Goal: Task Accomplishment & Management: Use online tool/utility

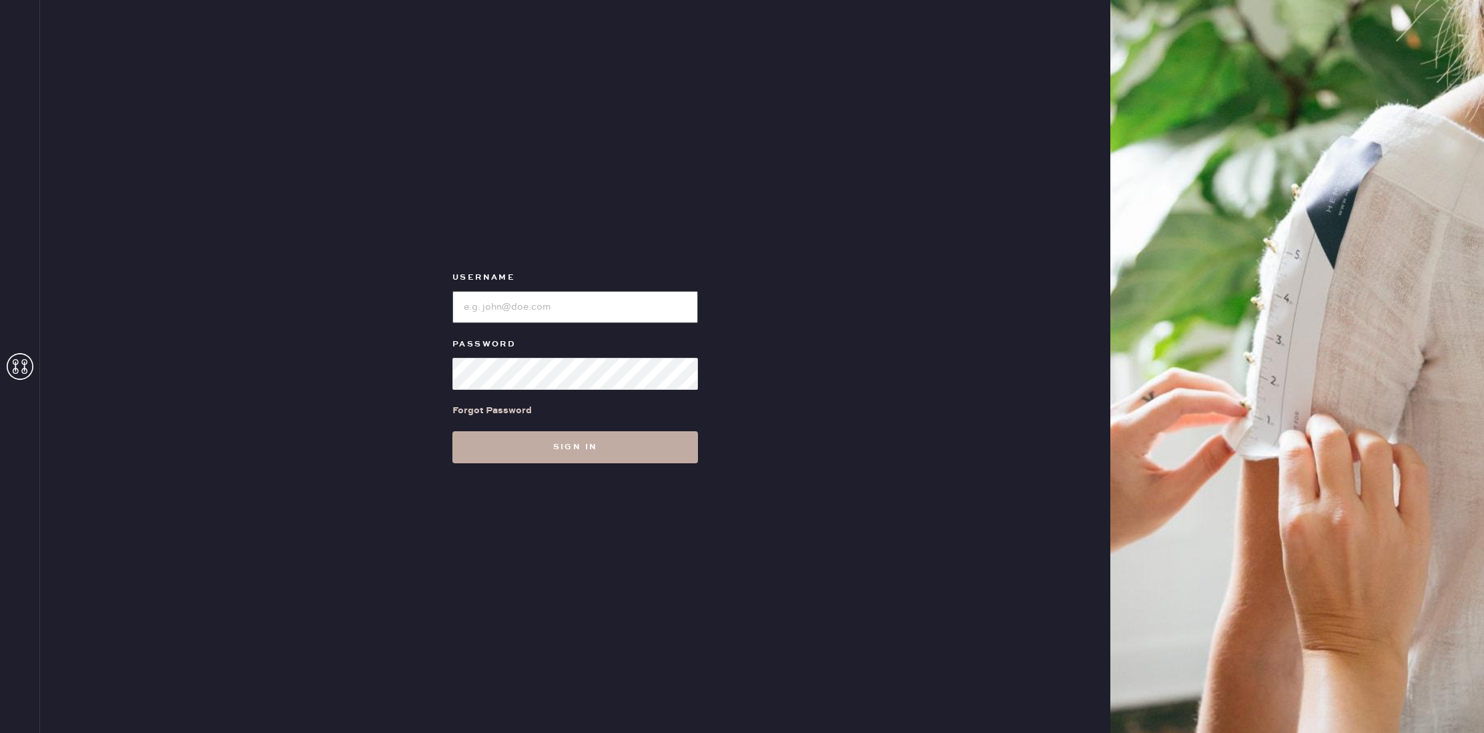
type input "reformationflatiron"
click at [571, 454] on button "Sign in" at bounding box center [575, 447] width 246 height 32
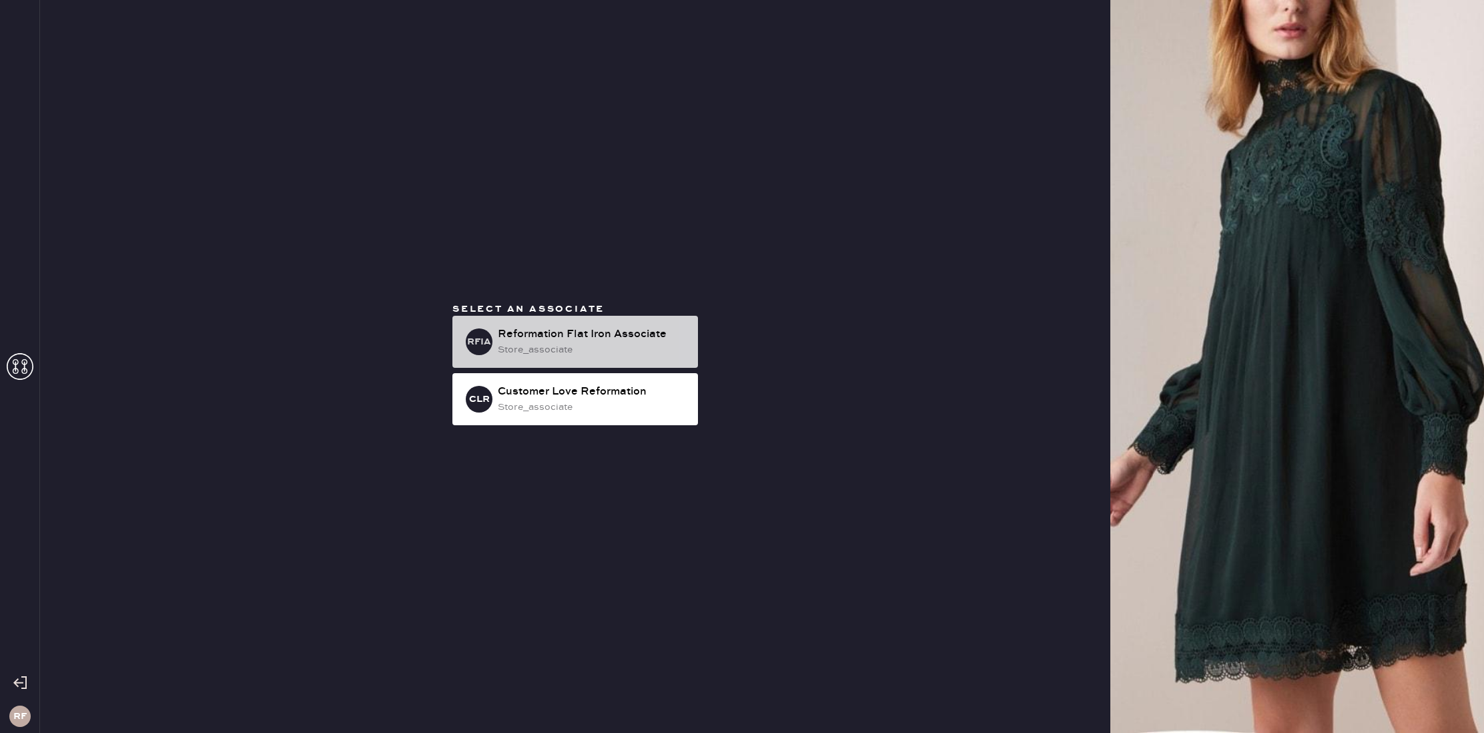
click at [619, 344] on div "store_associate" at bounding box center [593, 349] width 190 height 15
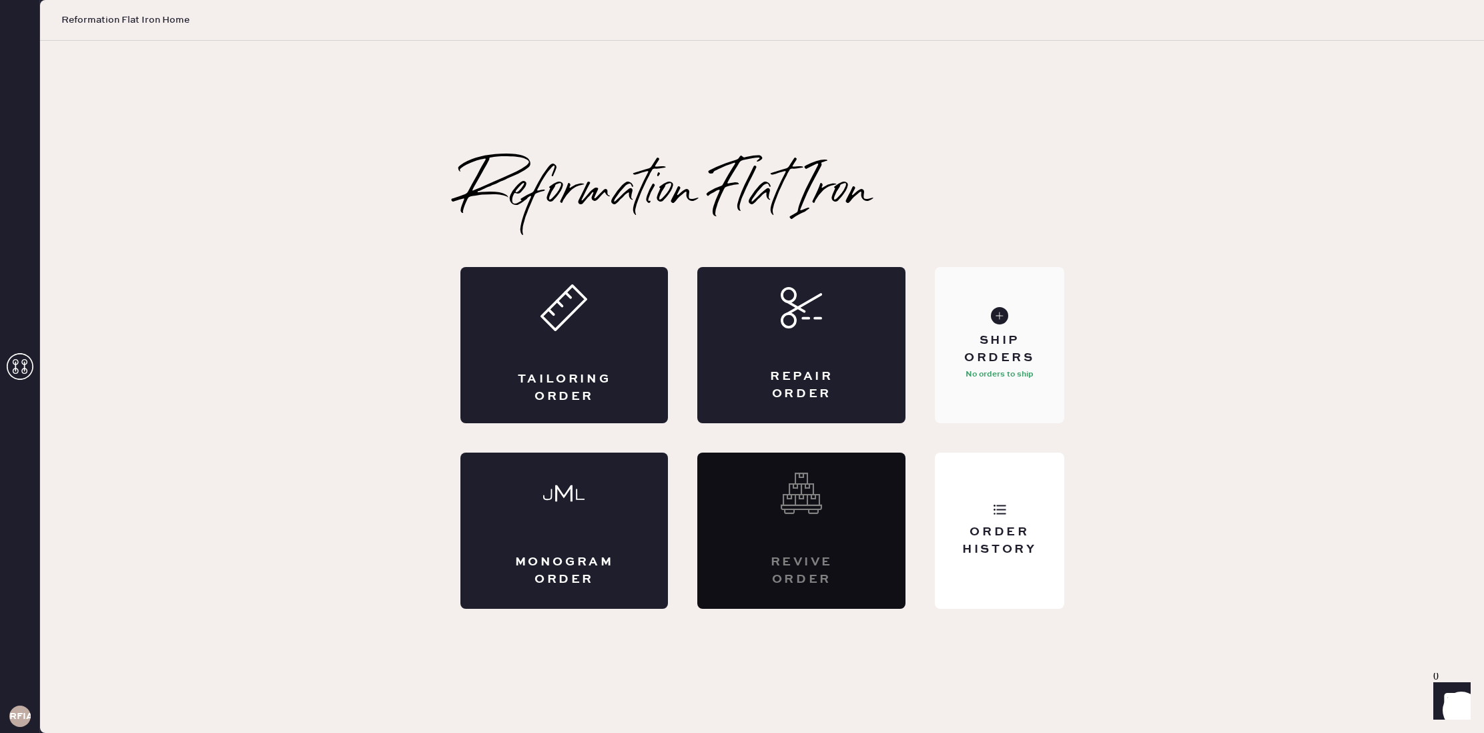
click at [1042, 358] on div "Ship Orders" at bounding box center [999, 348] width 107 height 33
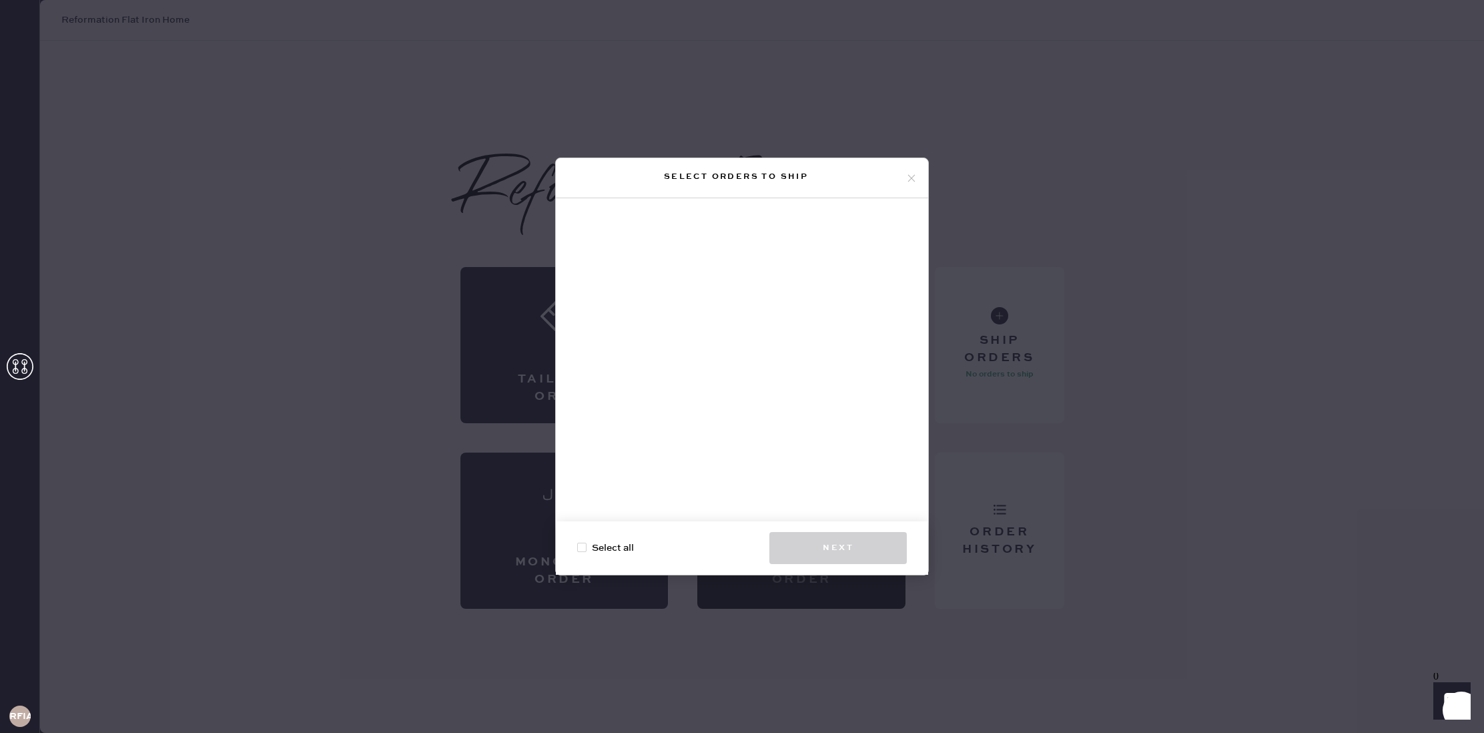
click at [909, 179] on icon at bounding box center [911, 178] width 12 height 12
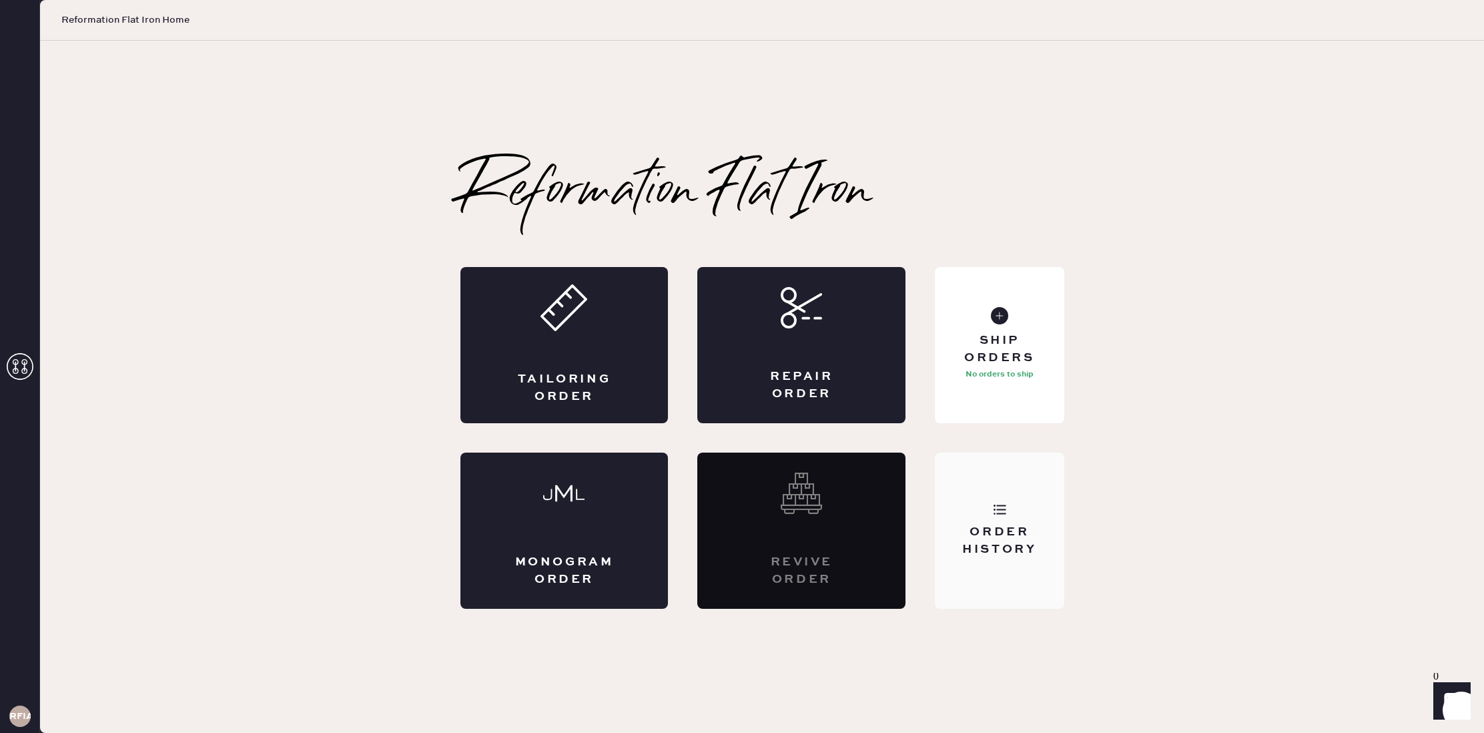
click at [1028, 521] on div "Order History" at bounding box center [999, 530] width 129 height 156
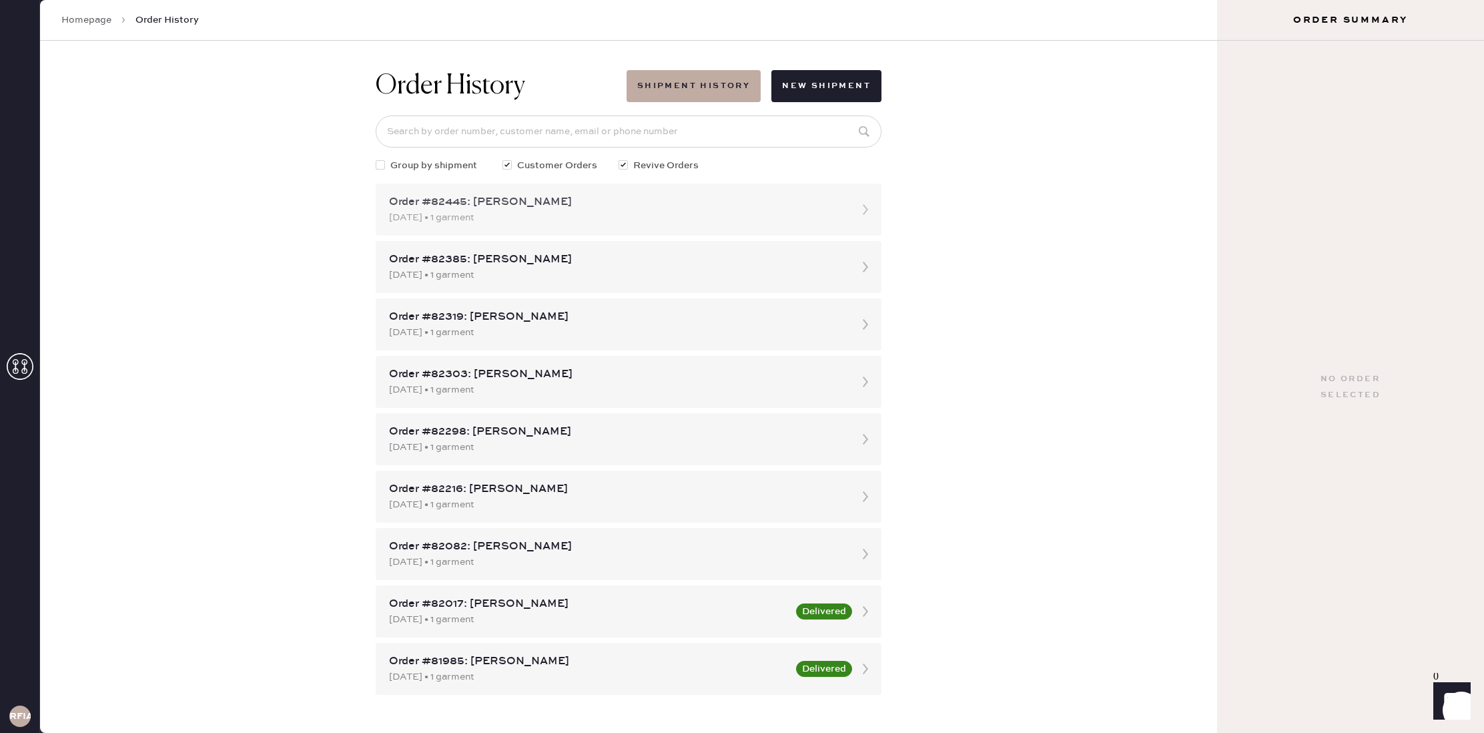
click at [551, 206] on div "Order #82445: [PERSON_NAME]" at bounding box center [616, 202] width 455 height 16
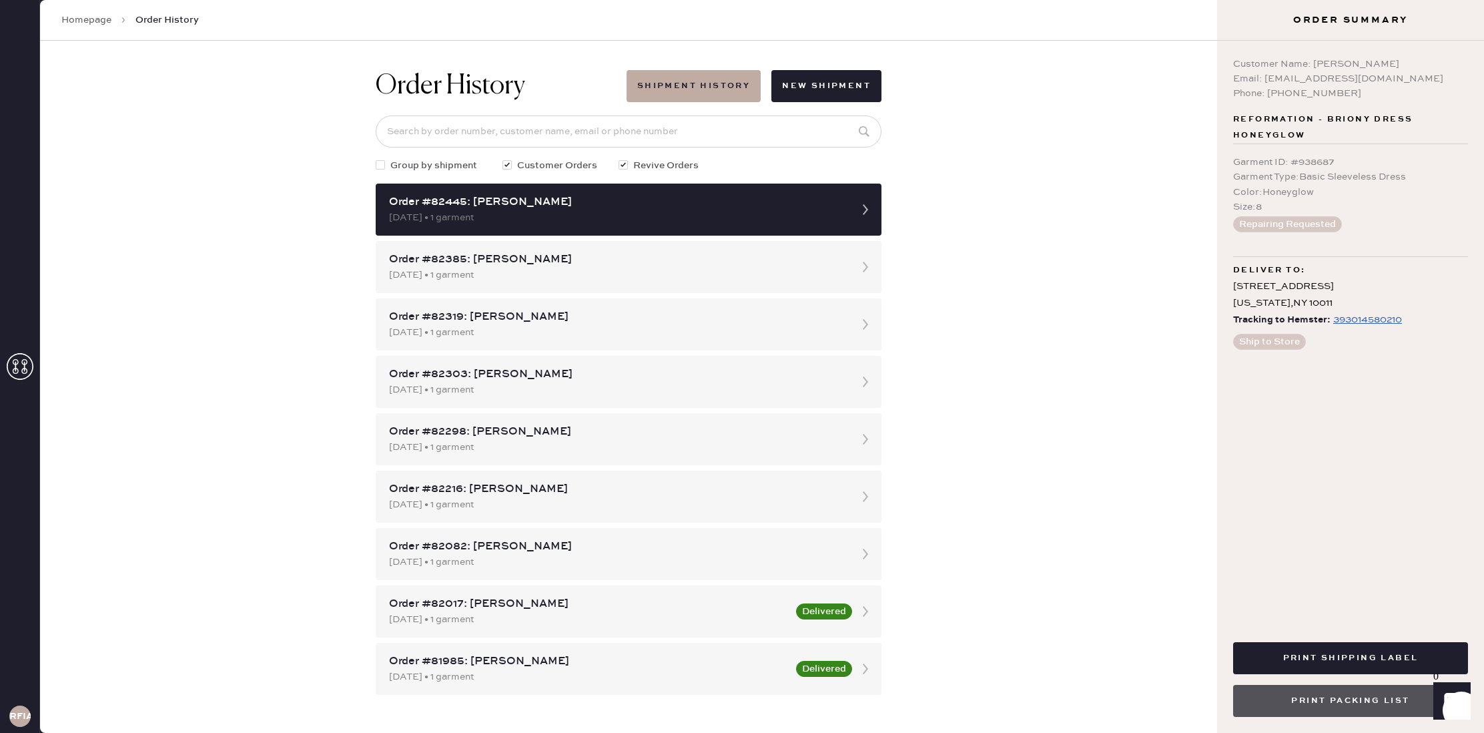
click at [1386, 695] on button "Print Packing List" at bounding box center [1350, 701] width 235 height 32
click at [1364, 653] on button "Print Shipping Label" at bounding box center [1350, 658] width 235 height 32
click at [16, 372] on use at bounding box center [20, 366] width 27 height 27
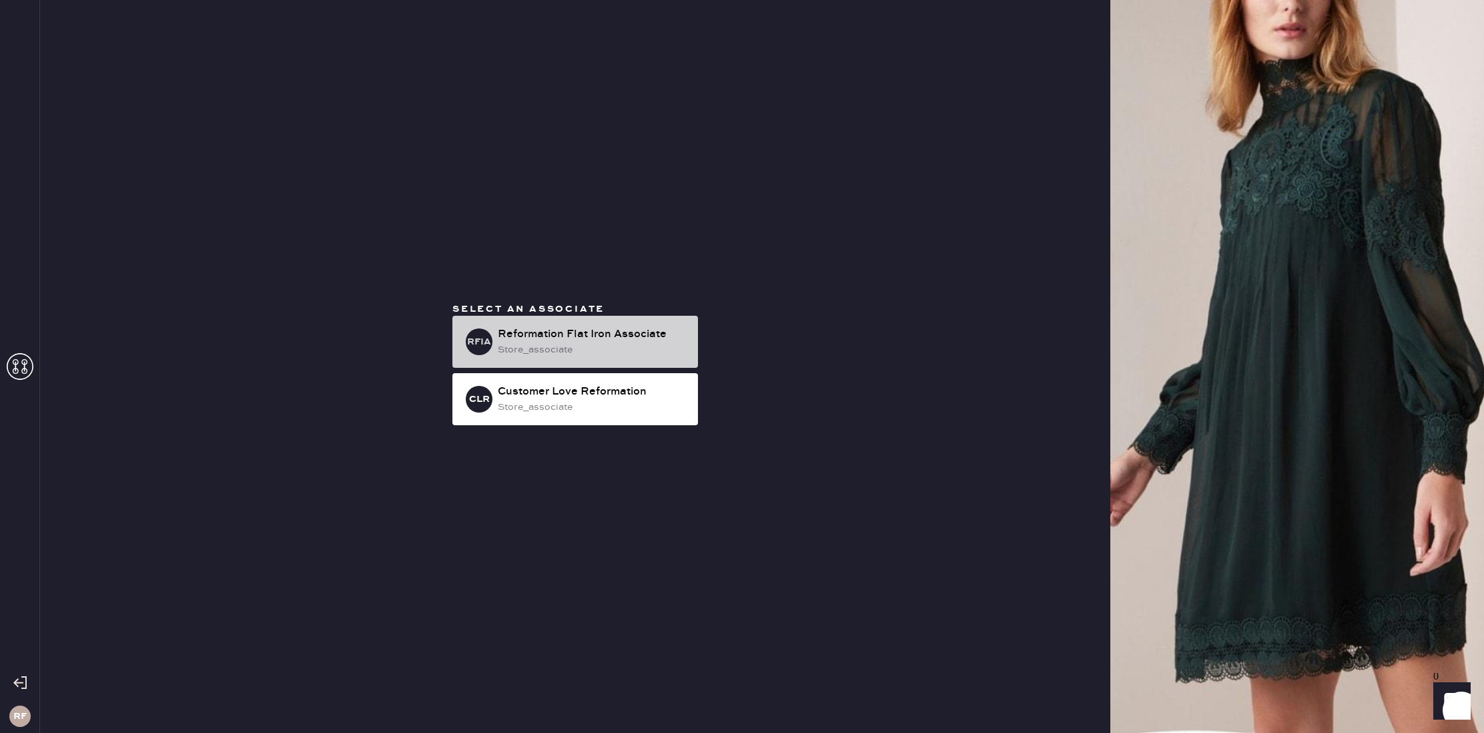
click at [567, 342] on div "store_associate" at bounding box center [593, 349] width 190 height 15
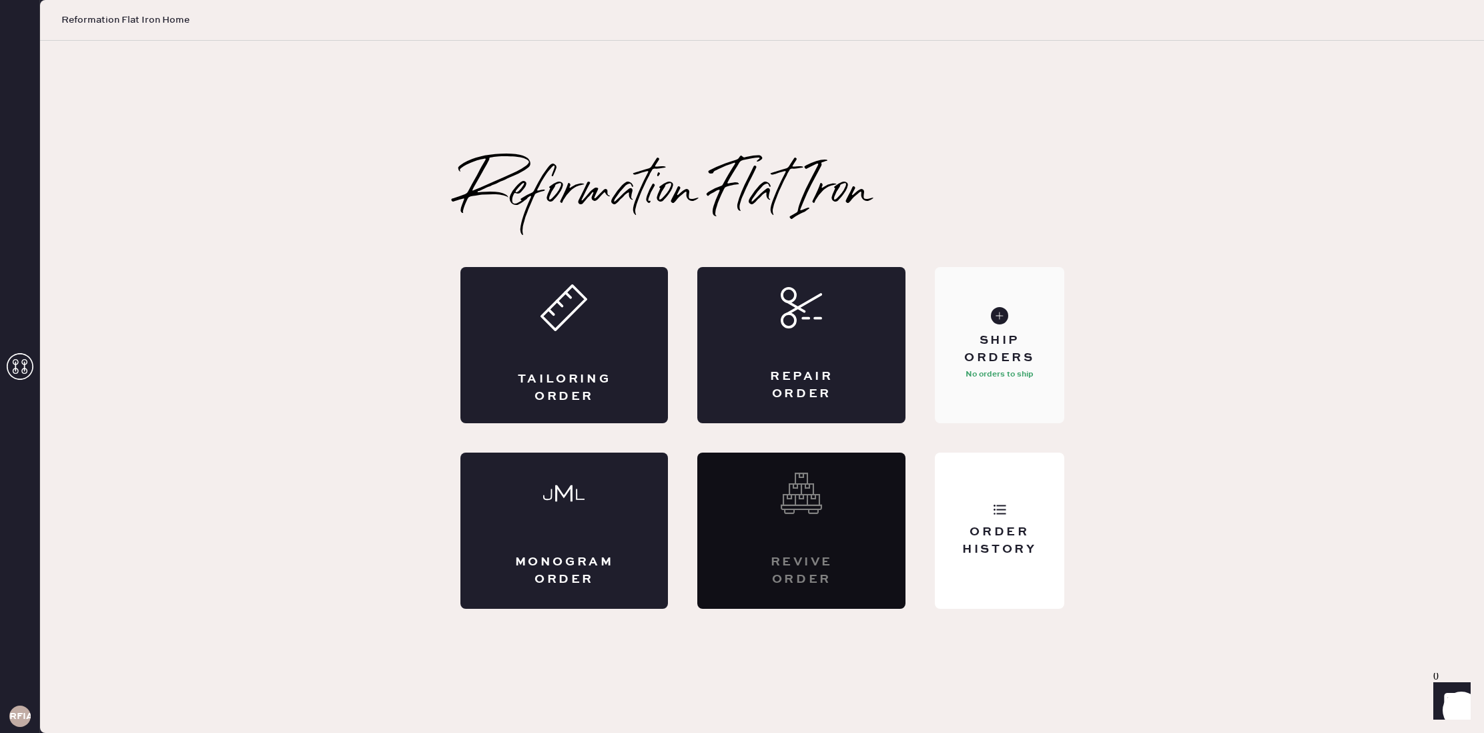
click at [1028, 346] on div "Ship Orders" at bounding box center [999, 348] width 107 height 33
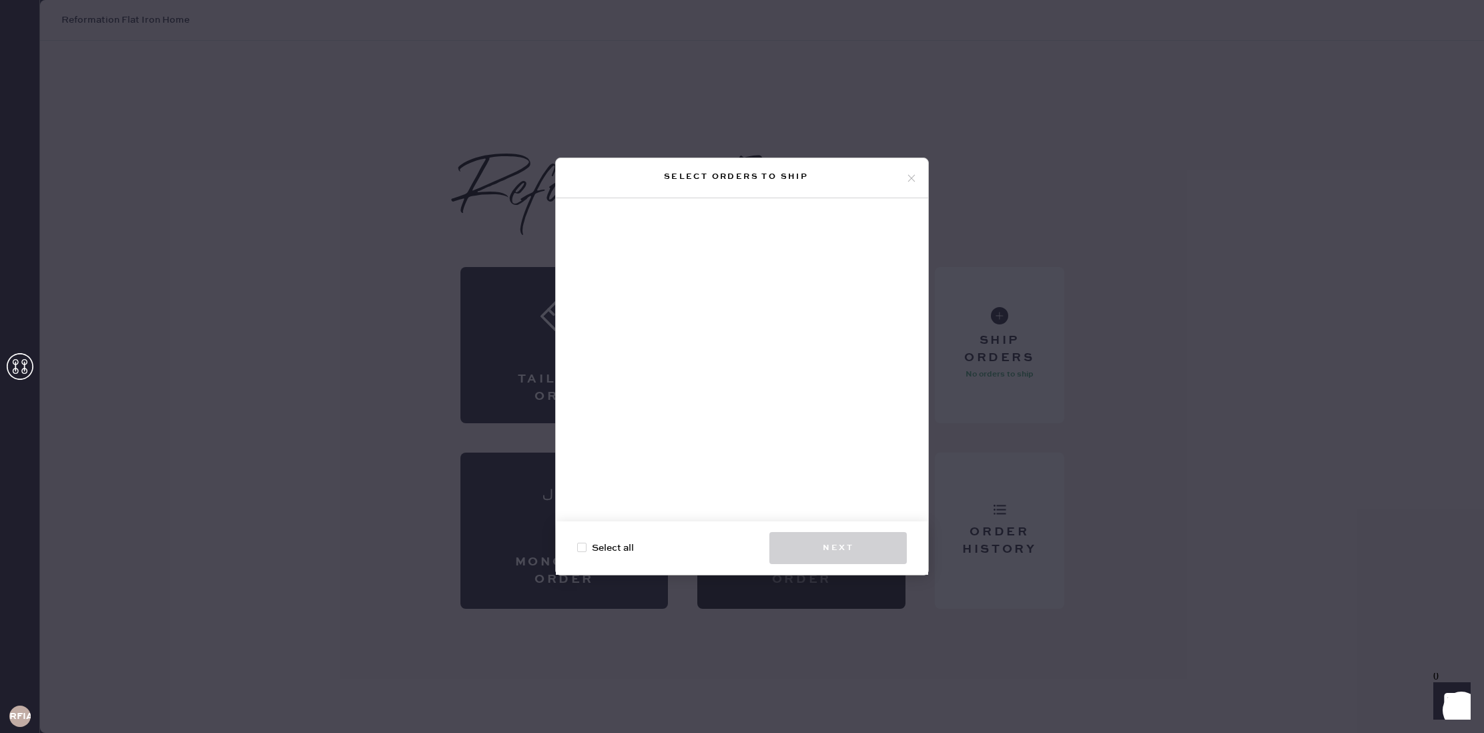
click at [907, 178] on icon at bounding box center [911, 178] width 12 height 12
